Goal: Information Seeking & Learning: Learn about a topic

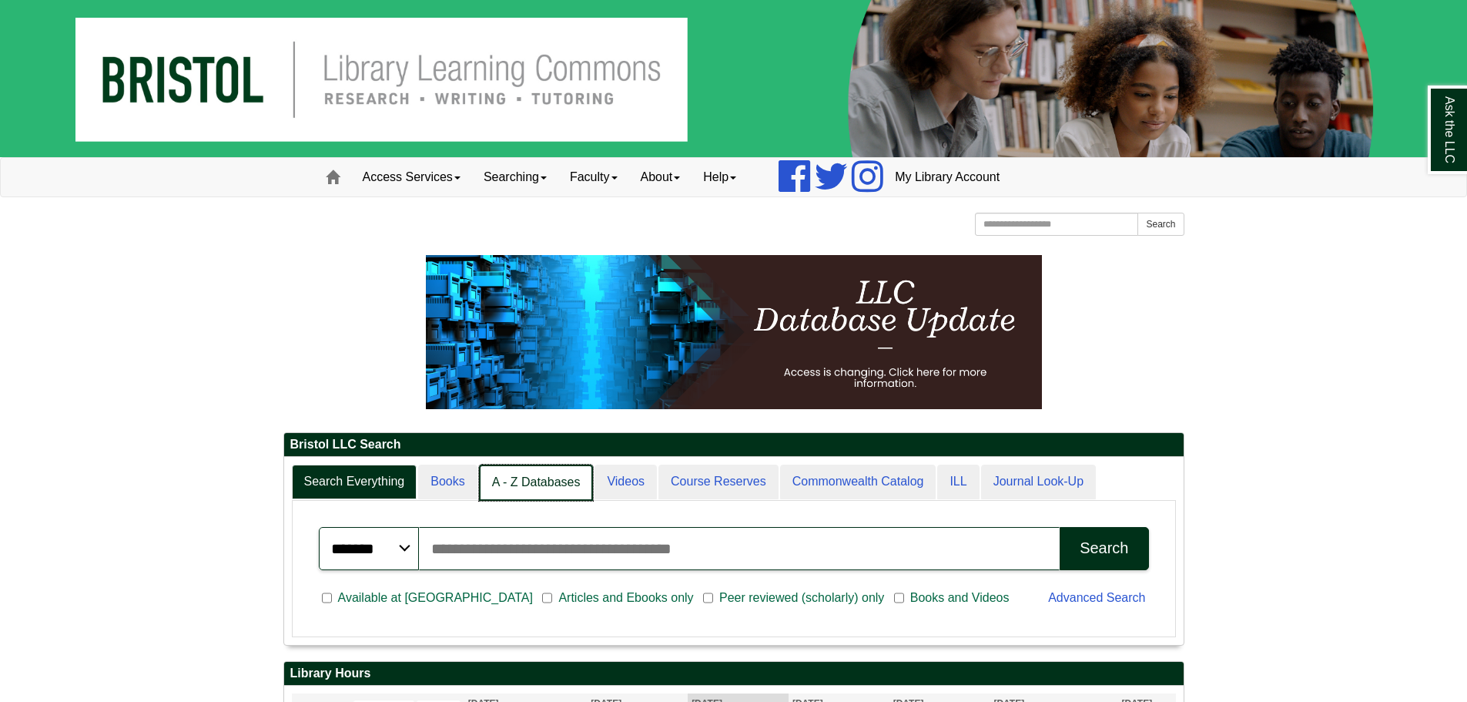
click at [519, 499] on link "A - Z Databases" at bounding box center [536, 483] width 115 height 36
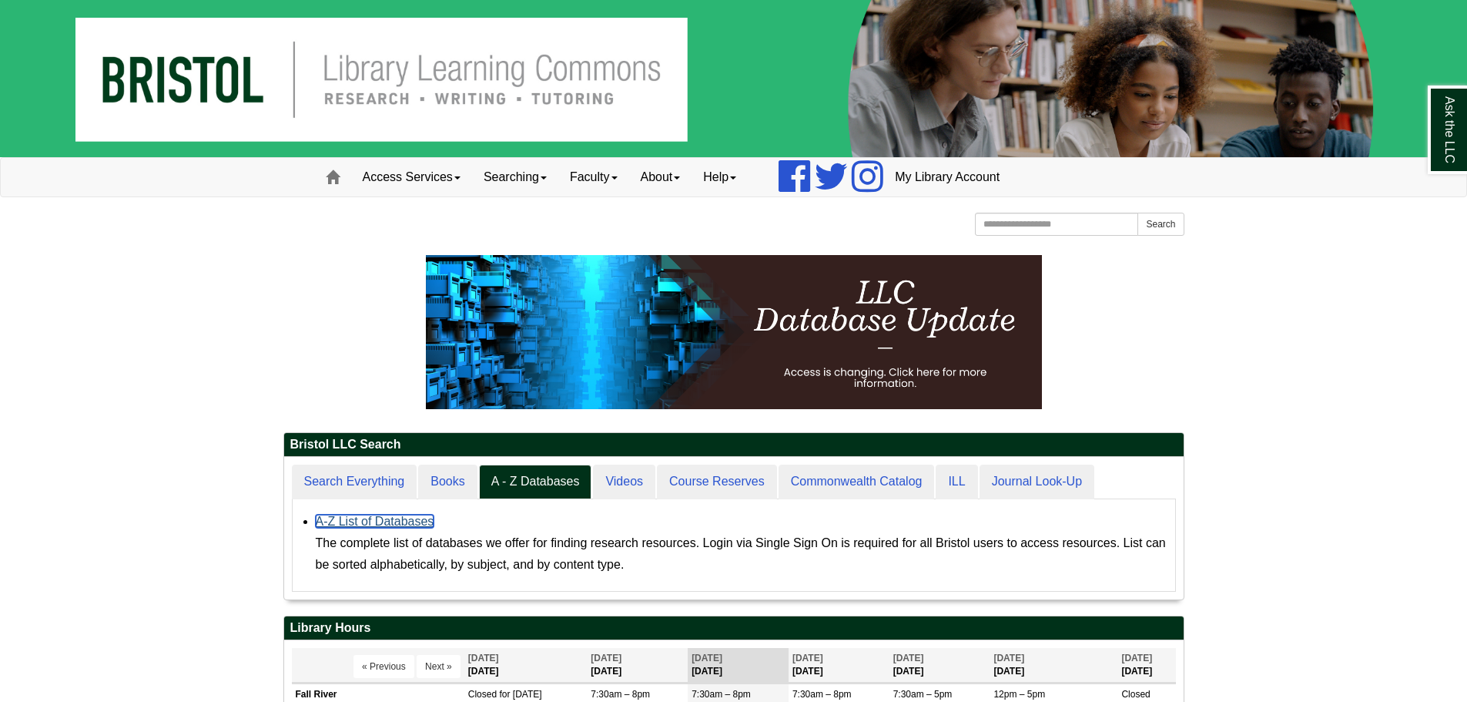
click at [374, 525] on link "A-Z List of Databases" at bounding box center [375, 521] width 119 height 13
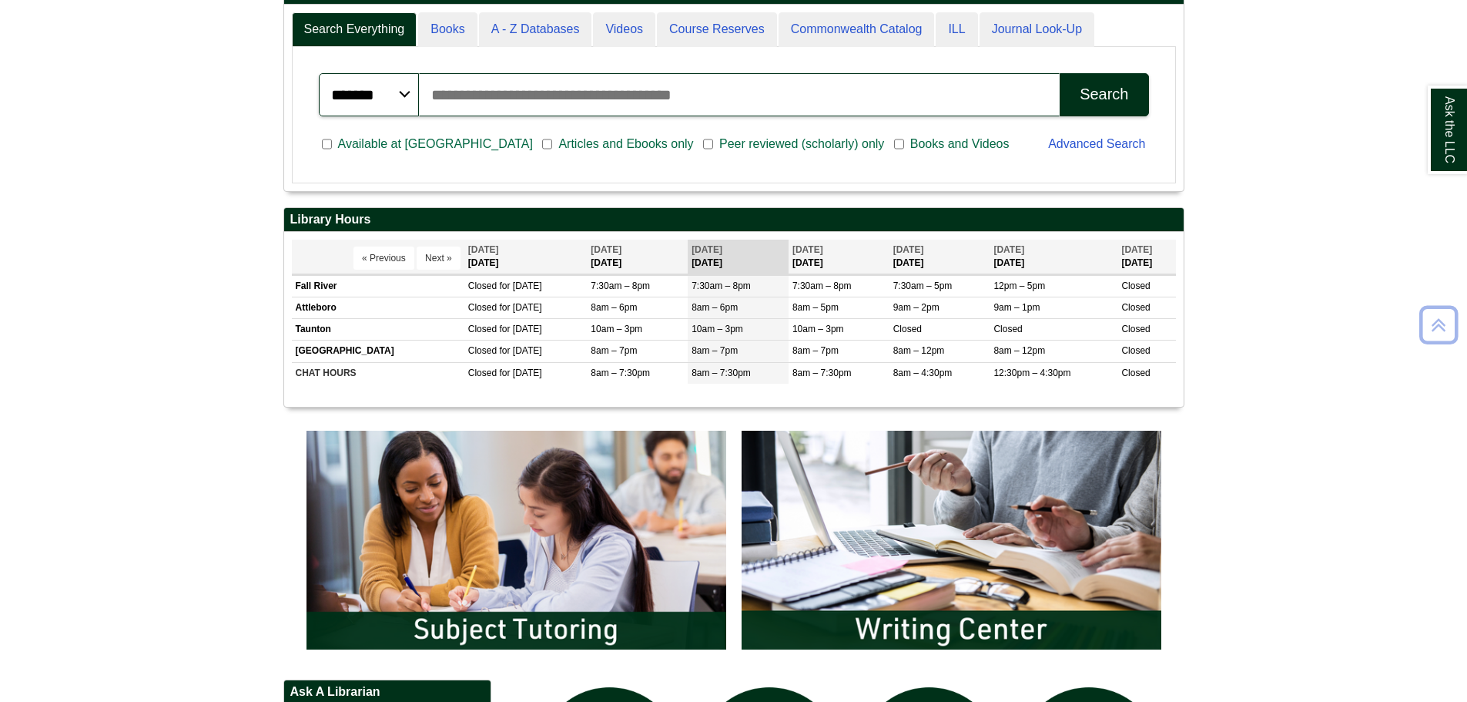
scroll to position [693, 0]
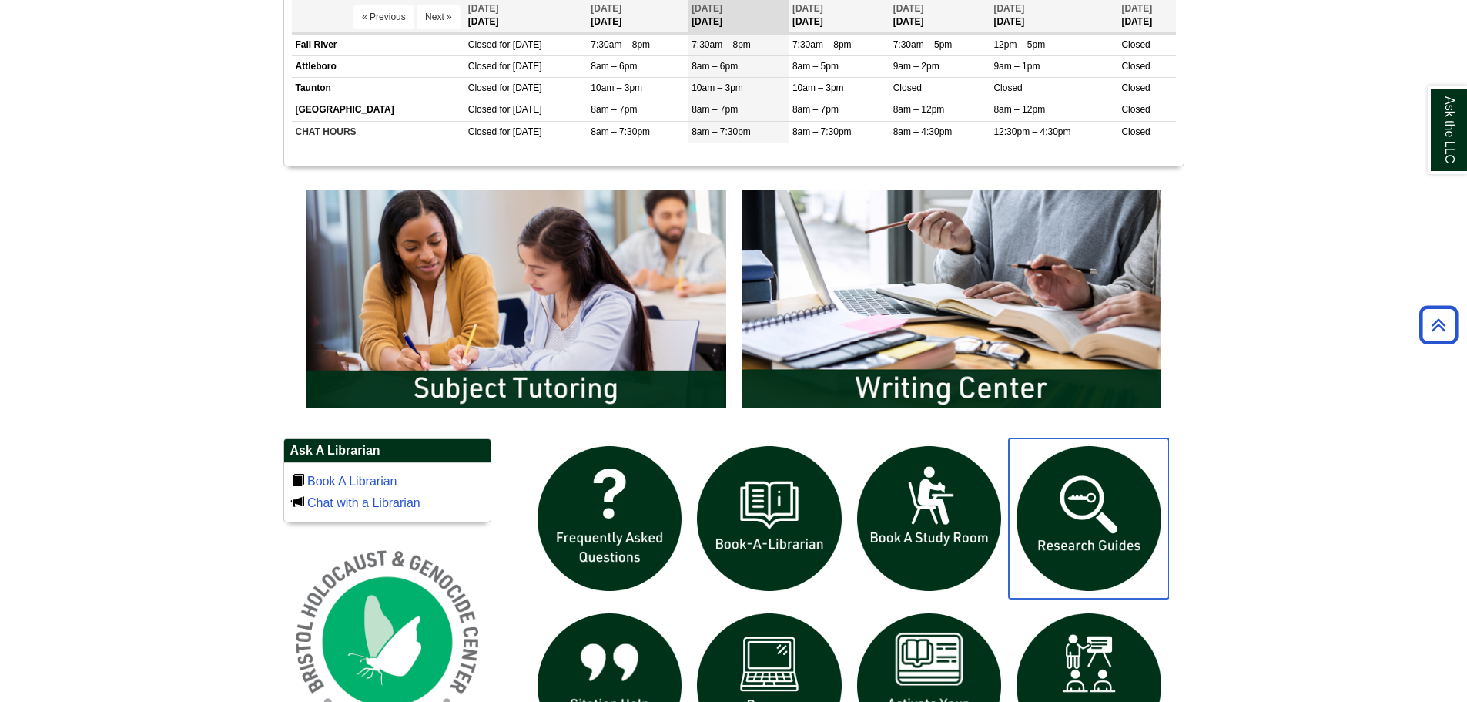
click at [1169, 498] on img "slideshow" at bounding box center [1089, 518] width 160 height 160
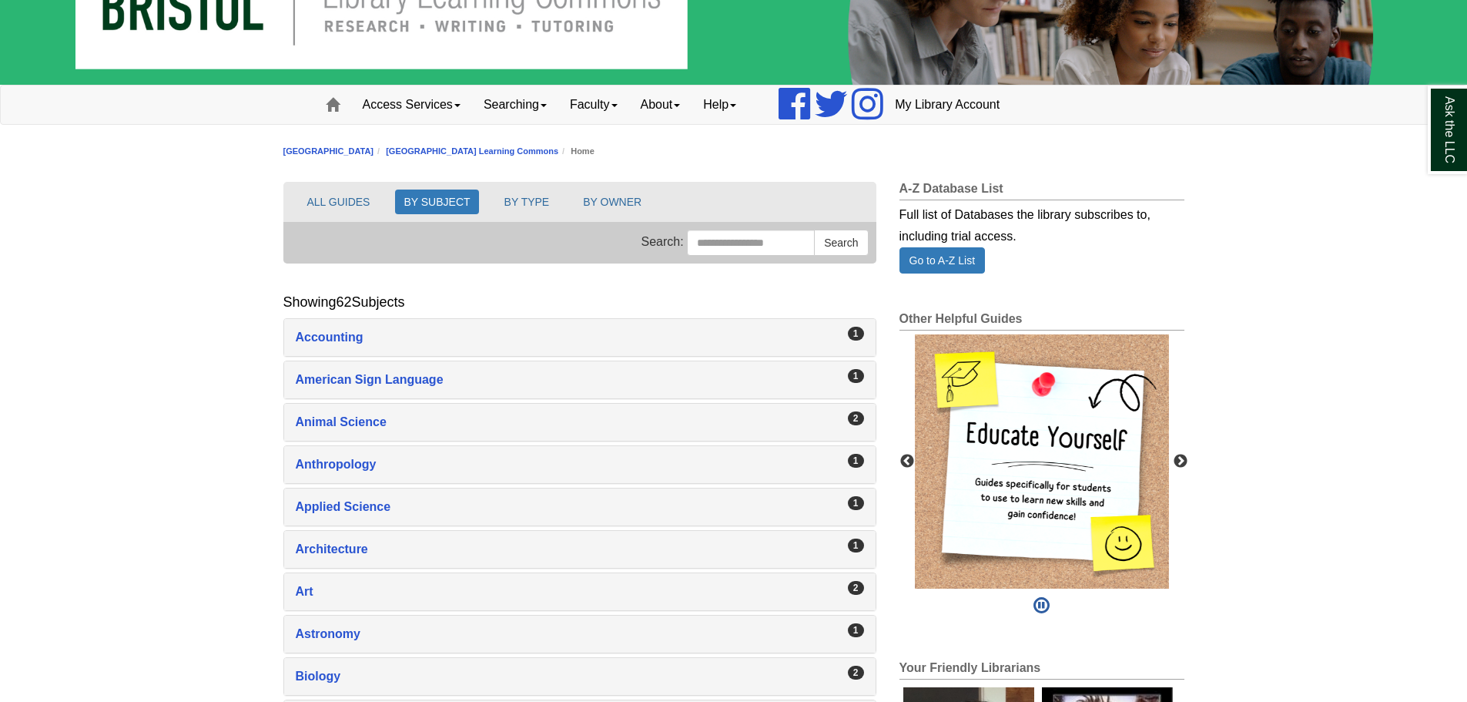
scroll to position [154, 0]
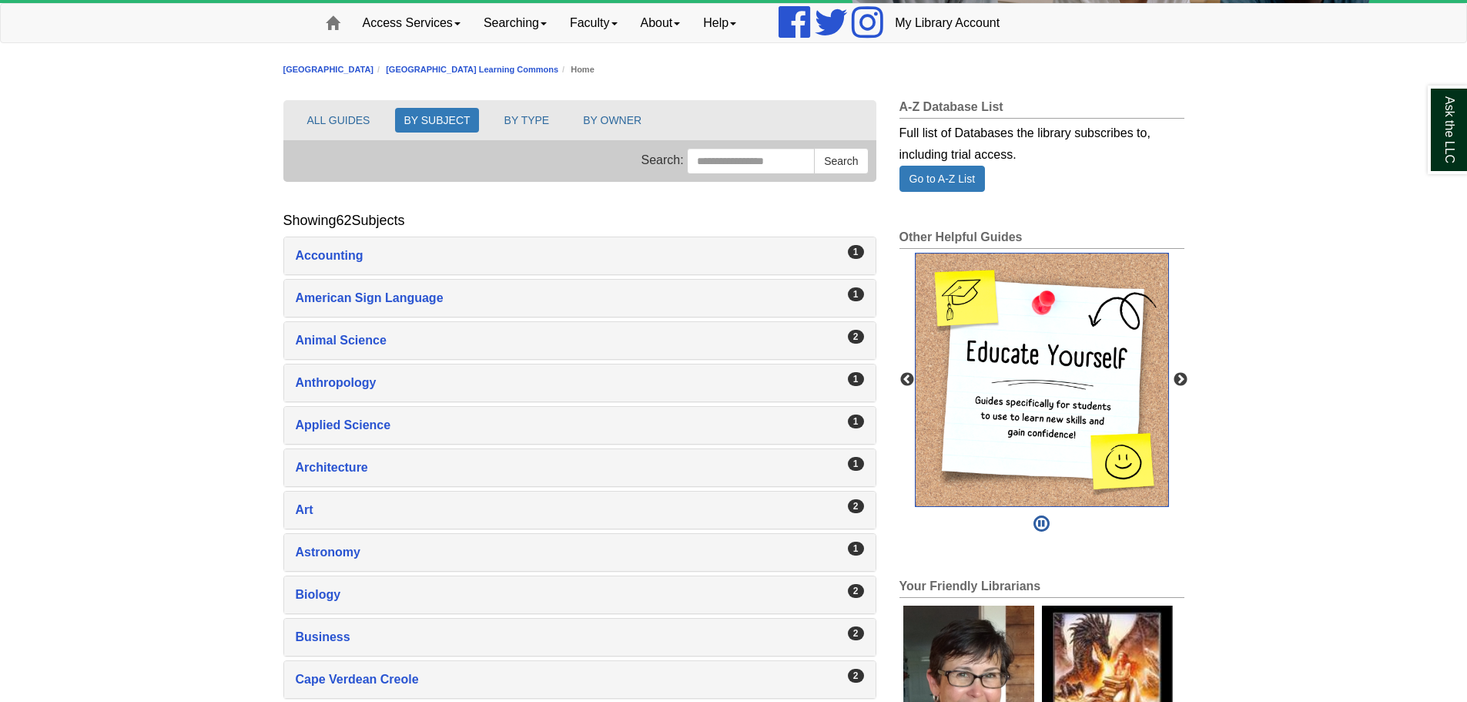
click at [1042, 370] on img "slideshow" at bounding box center [1042, 380] width 254 height 254
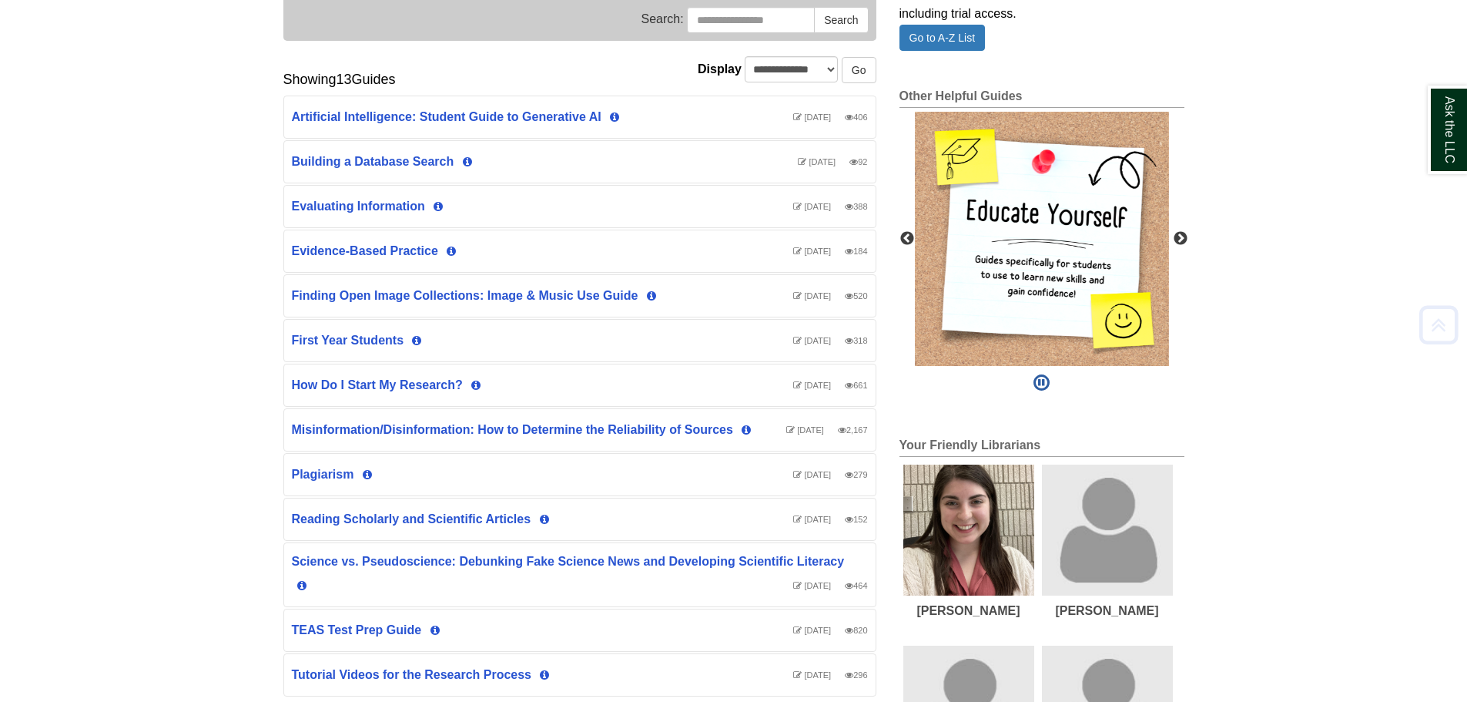
scroll to position [385, 0]
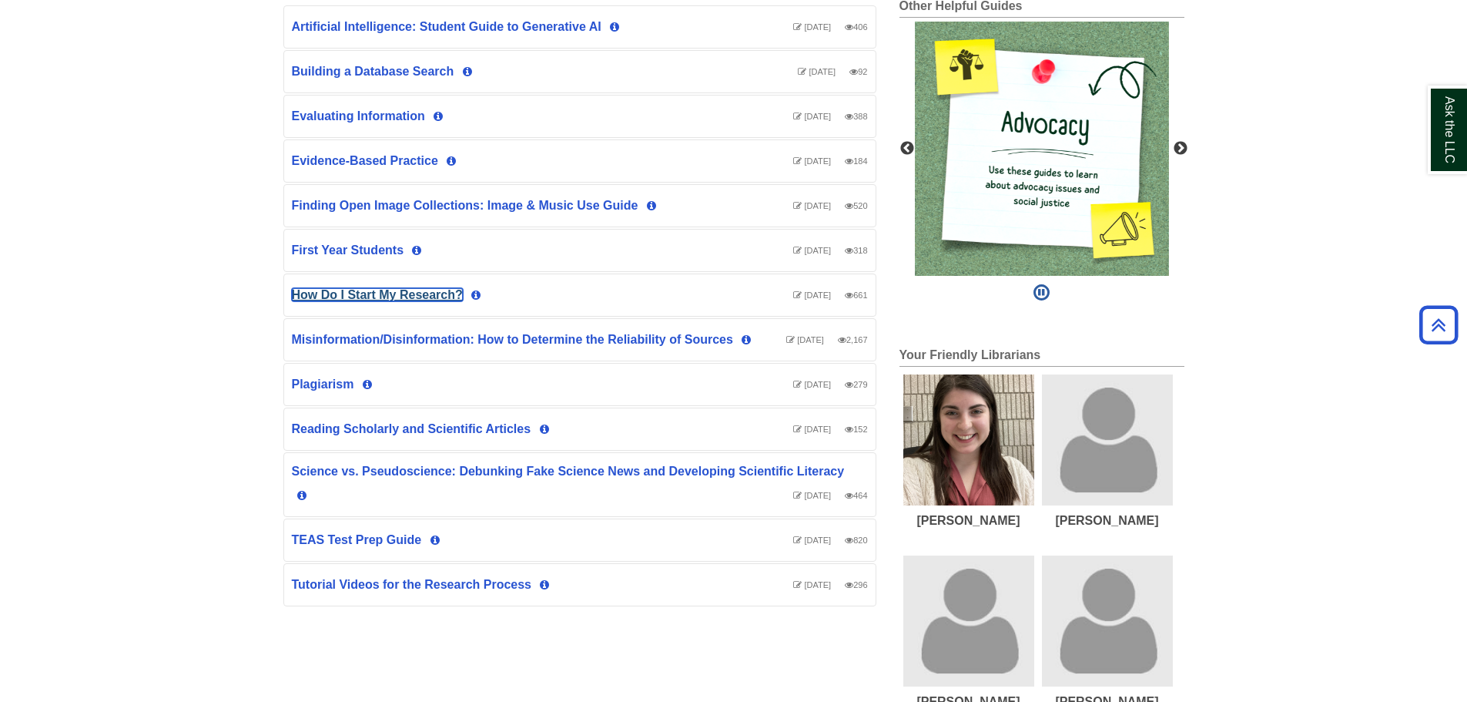
click at [368, 298] on link "How Do I Start My Research?" at bounding box center [377, 294] width 171 height 13
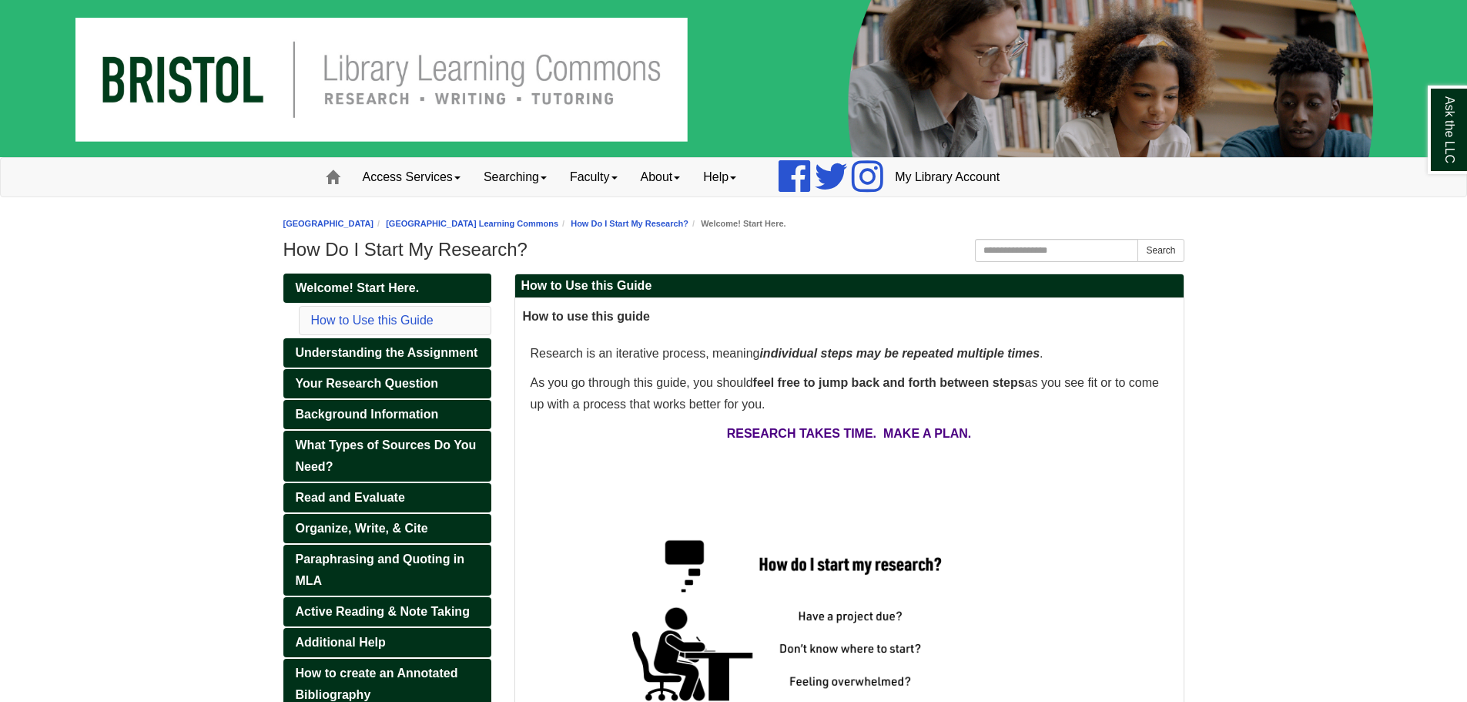
scroll to position [154, 0]
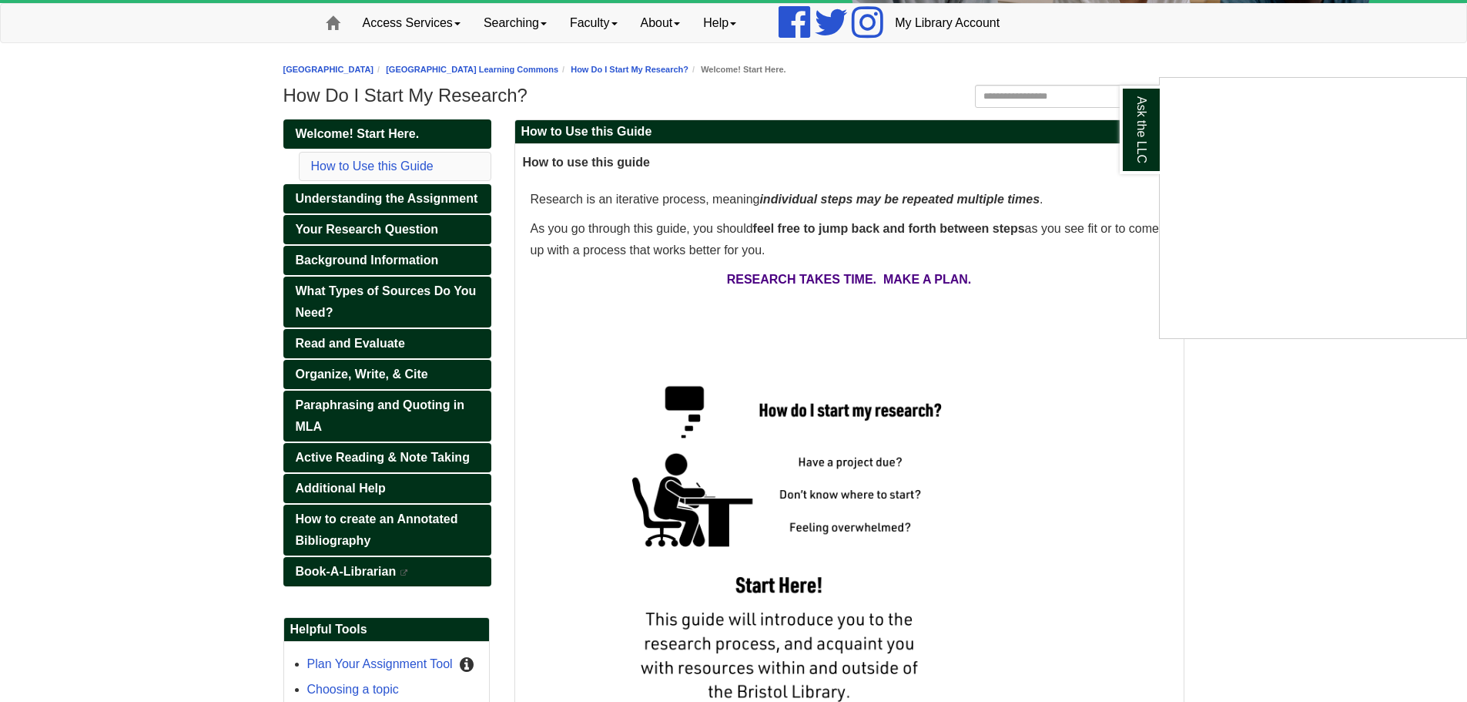
click at [370, 314] on div "Ask the LLC" at bounding box center [733, 351] width 1467 height 702
click at [371, 297] on span "What Types of Sources Do You Need?" at bounding box center [386, 301] width 181 height 35
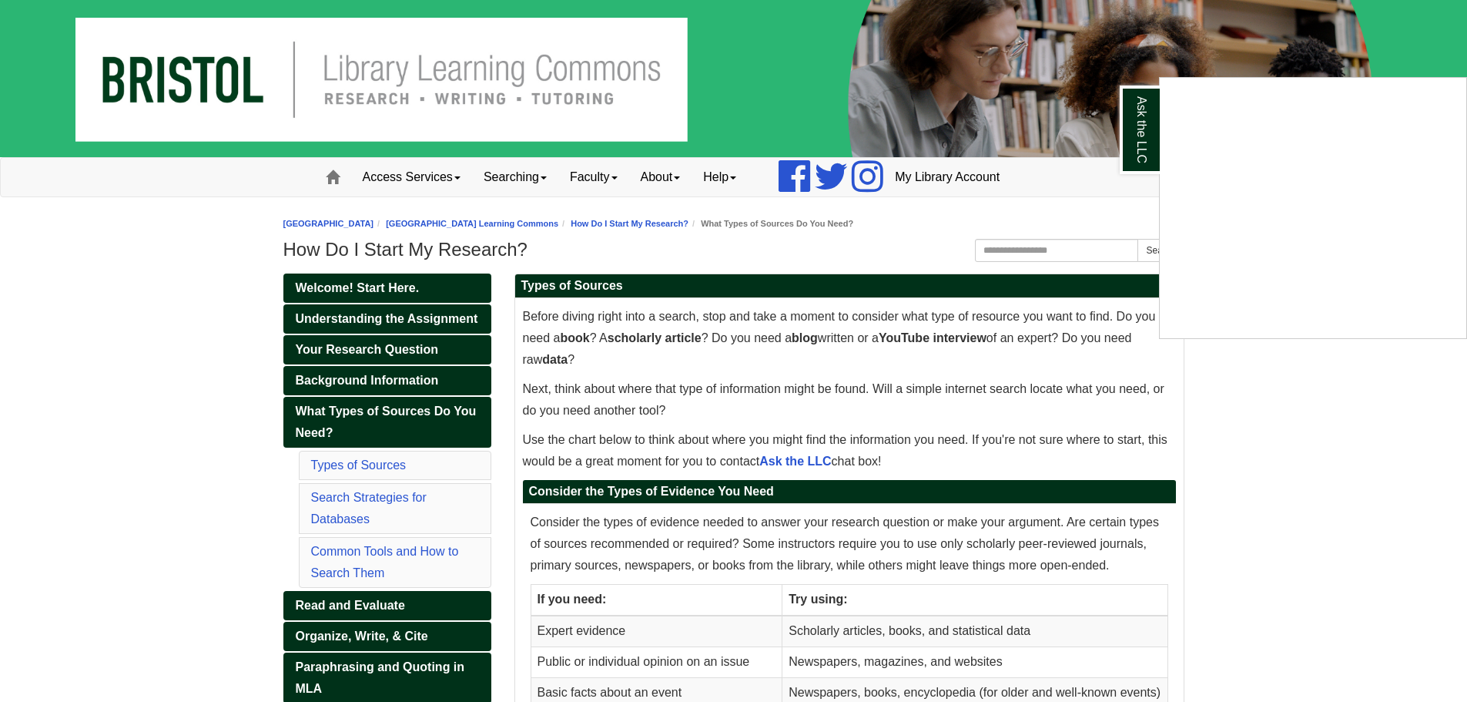
click at [196, 286] on div "Ask the LLC" at bounding box center [733, 351] width 1467 height 702
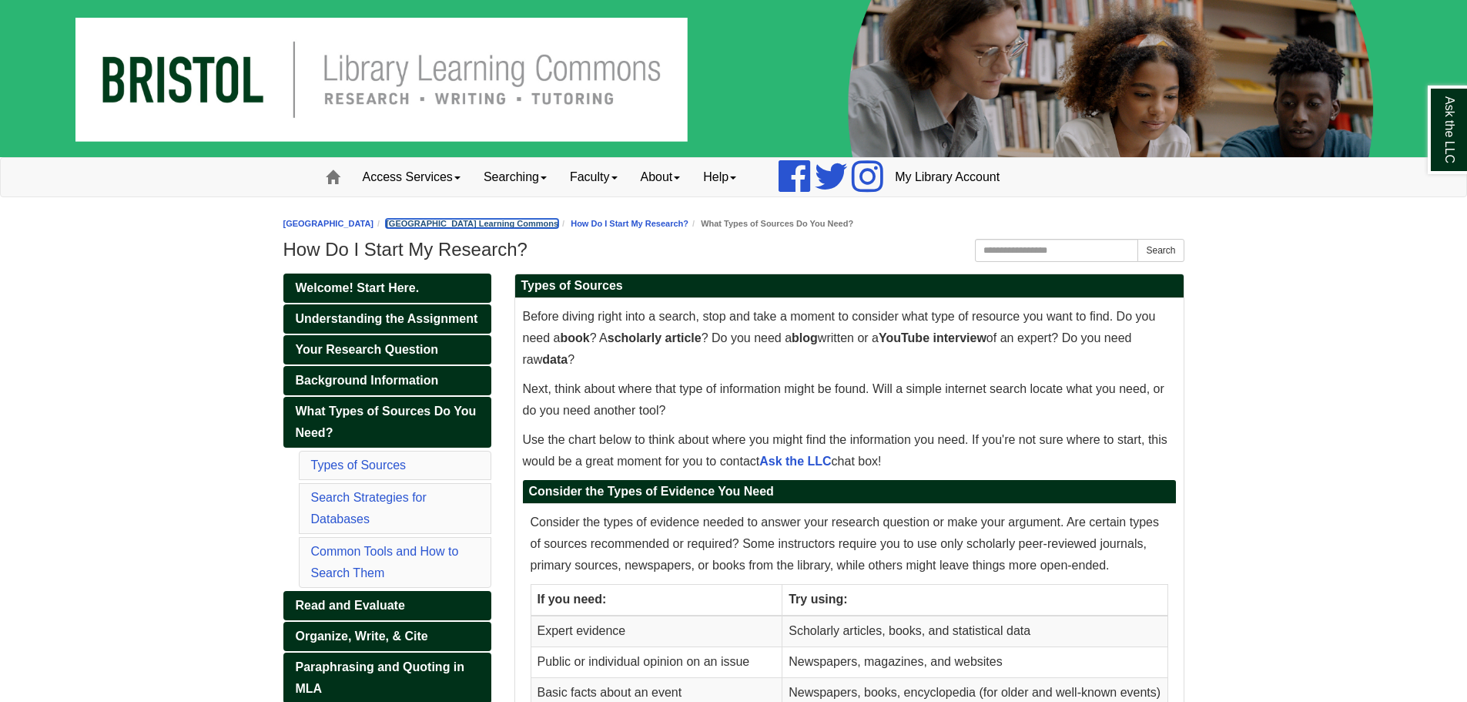
click at [558, 221] on link "[GEOGRAPHIC_DATA] Learning Commons" at bounding box center [472, 223] width 173 height 9
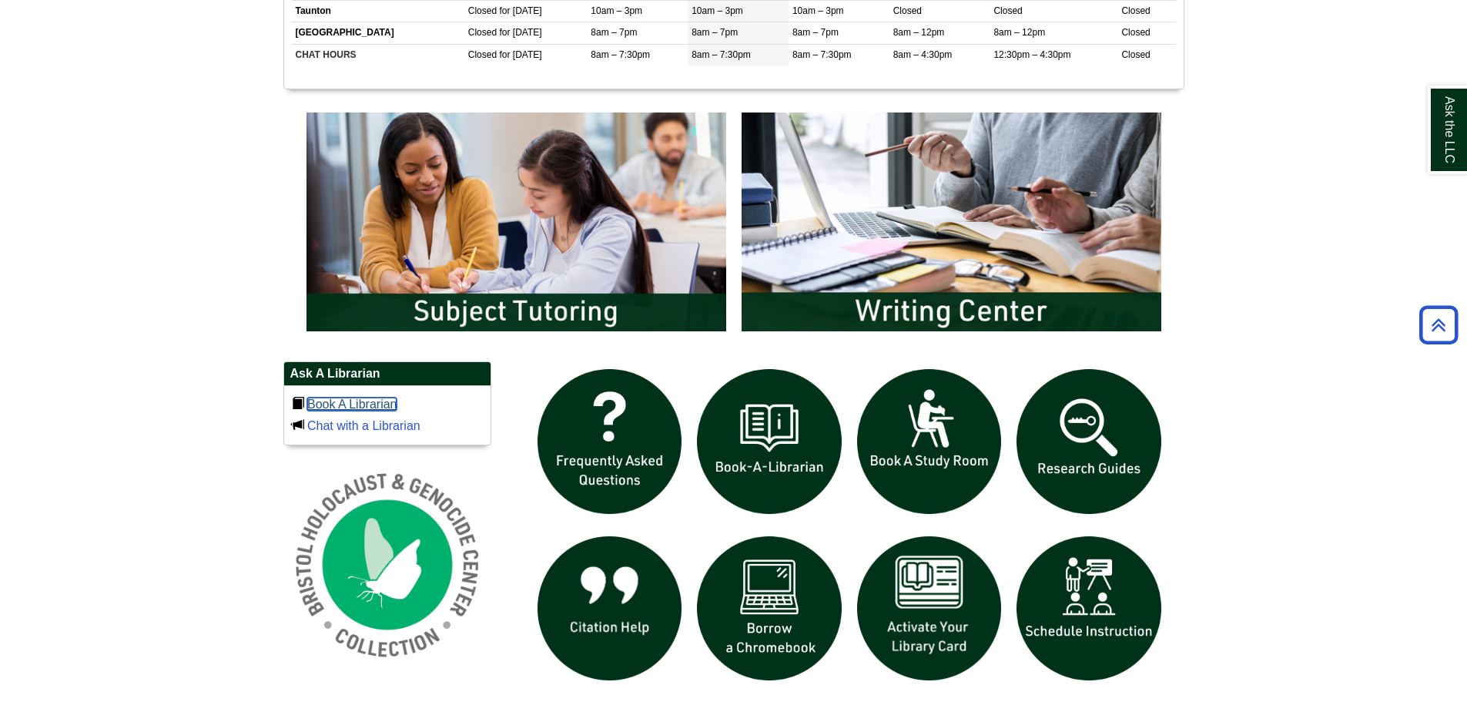
click at [376, 409] on link "Book A Librarian" at bounding box center [352, 403] width 90 height 13
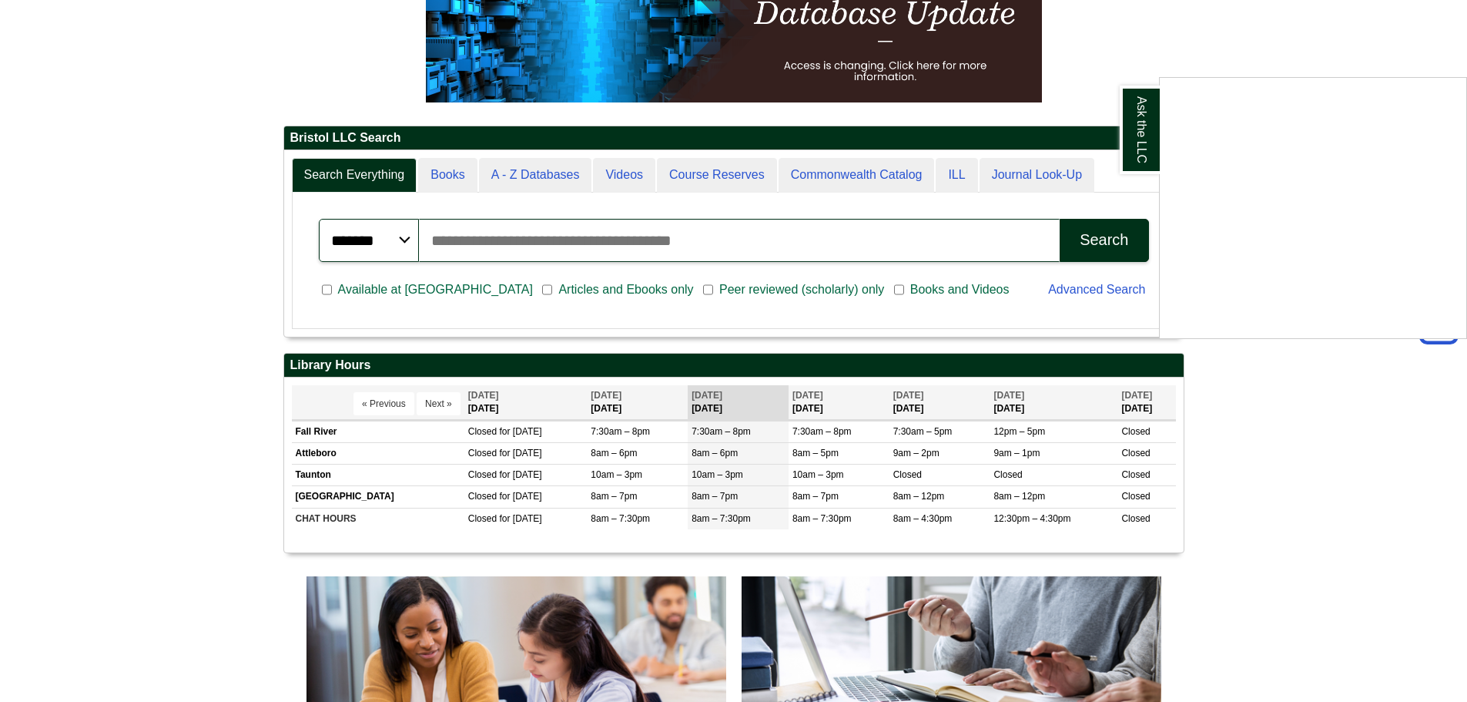
scroll to position [154, 0]
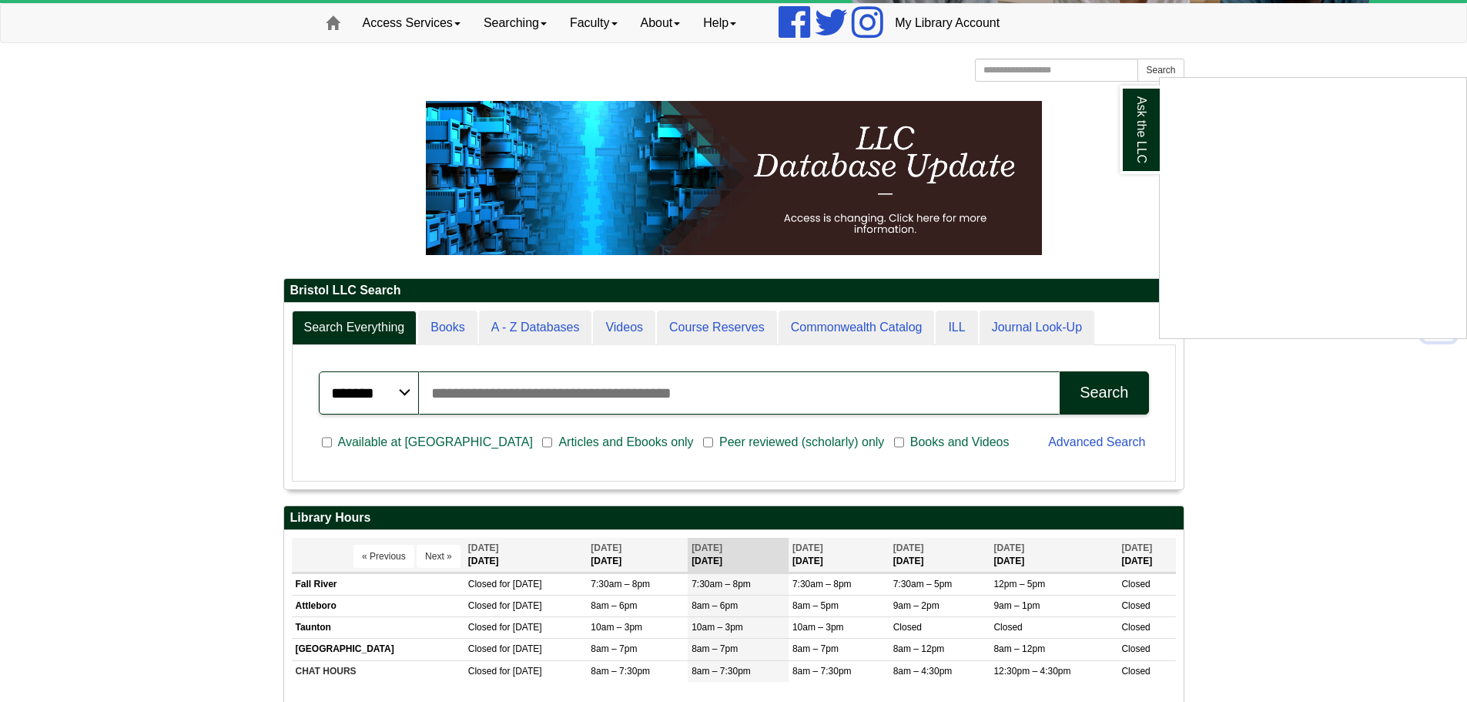
click at [485, 334] on div "Ask the LLC" at bounding box center [733, 351] width 1467 height 702
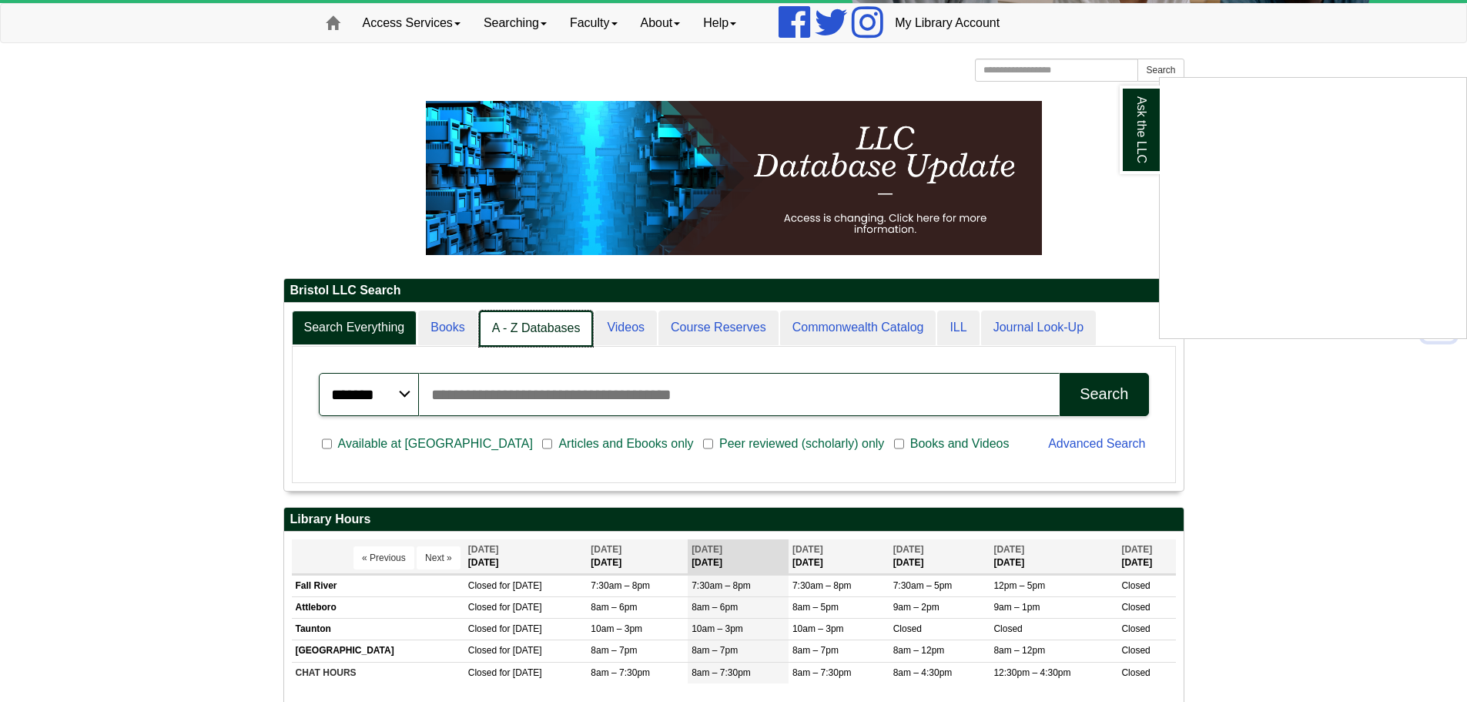
scroll to position [8, 8]
click at [516, 331] on link "A - Z Databases" at bounding box center [536, 328] width 115 height 36
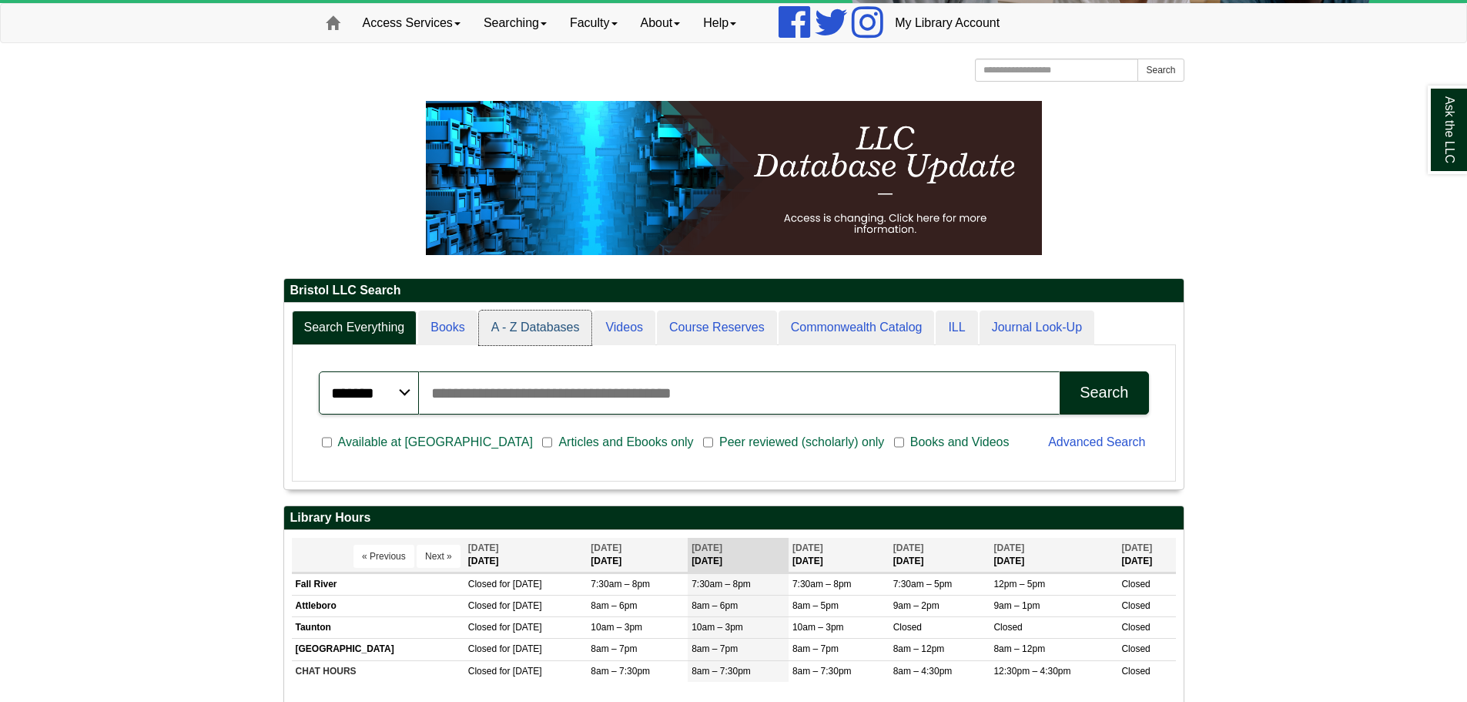
scroll to position [143, 900]
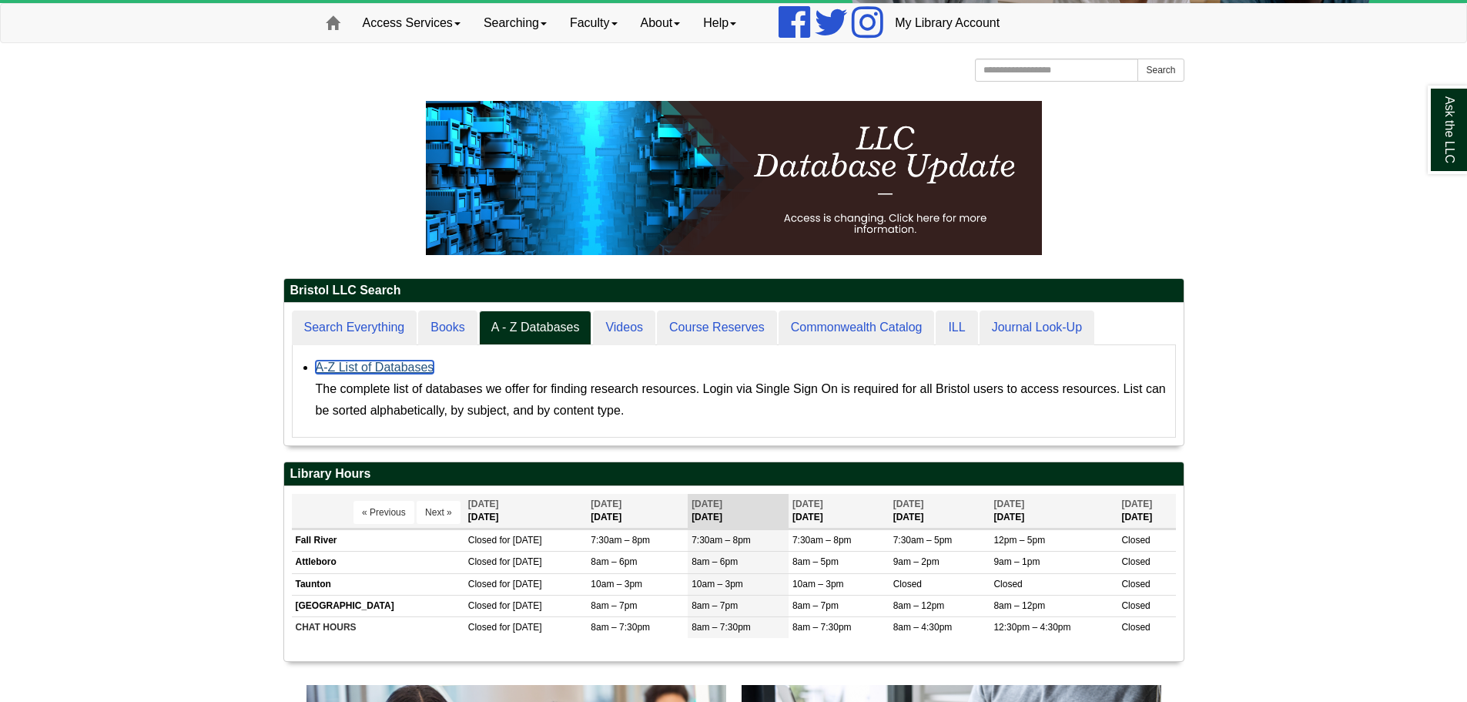
click at [416, 365] on link "A-Z List of Databases" at bounding box center [375, 367] width 119 height 13
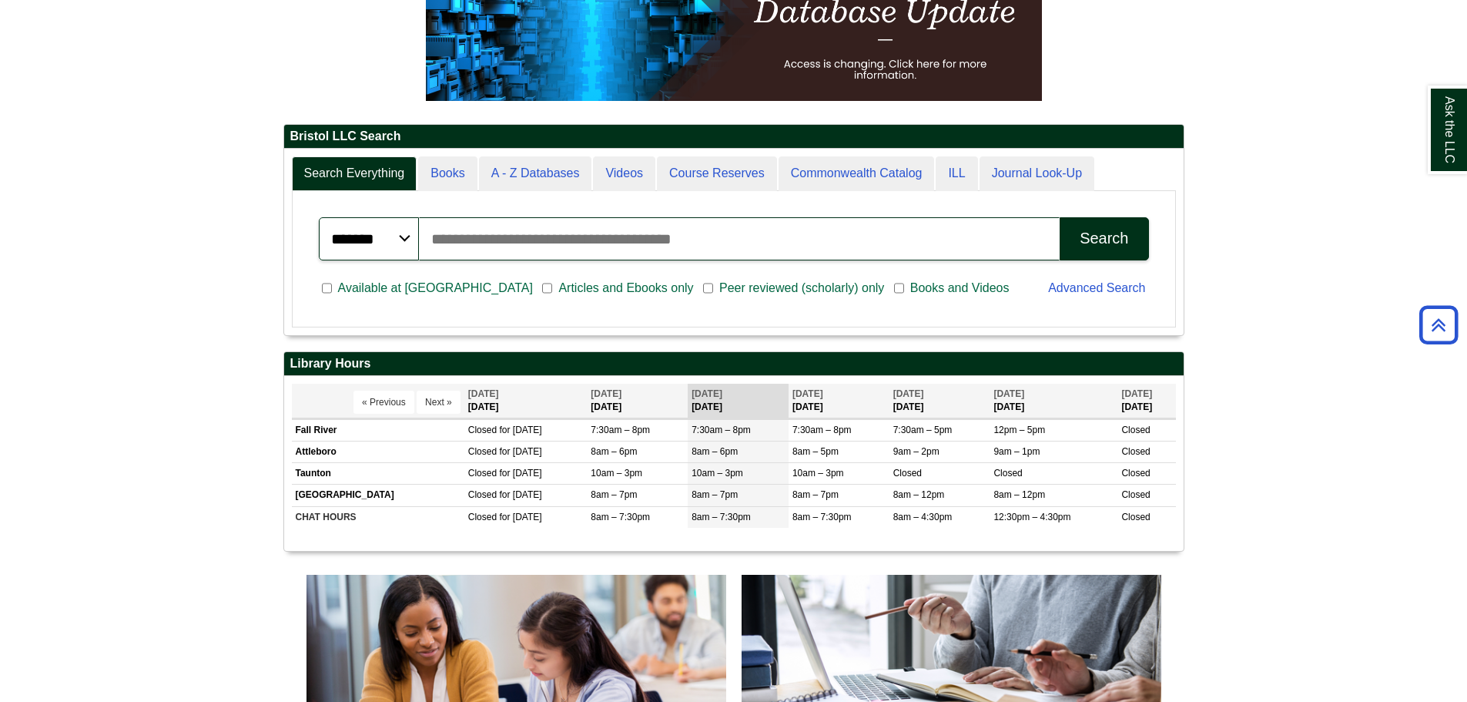
scroll to position [186, 900]
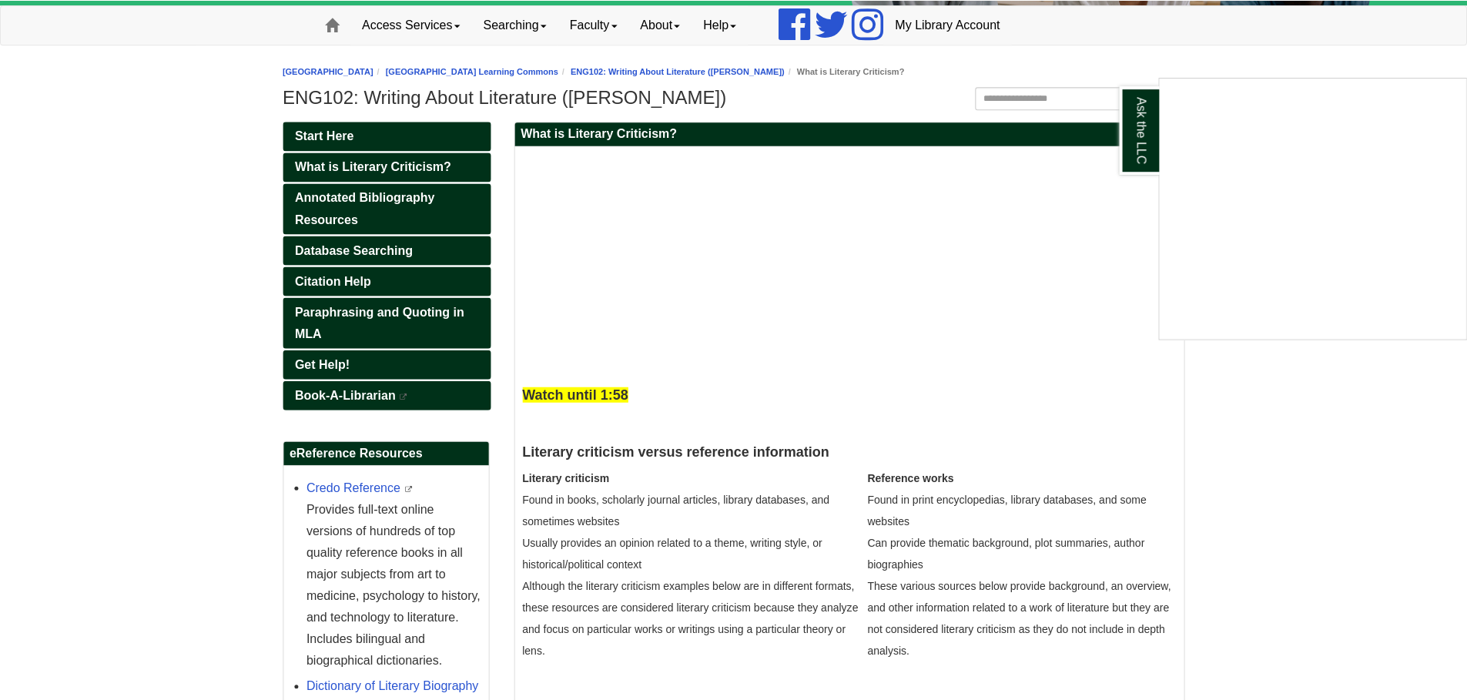
scroll to position [153, 0]
